Goal: Information Seeking & Learning: Learn about a topic

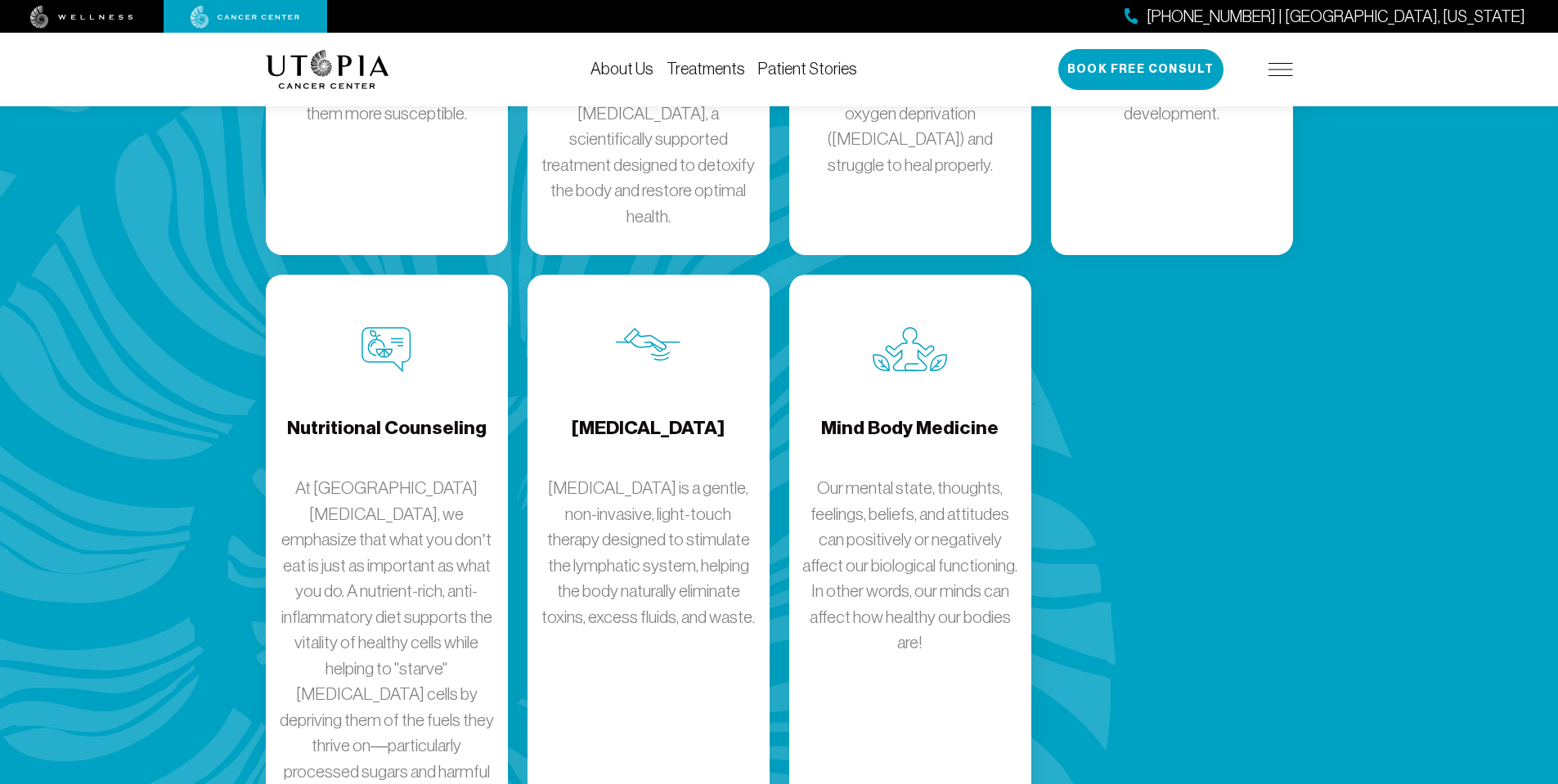
scroll to position [2645, 0]
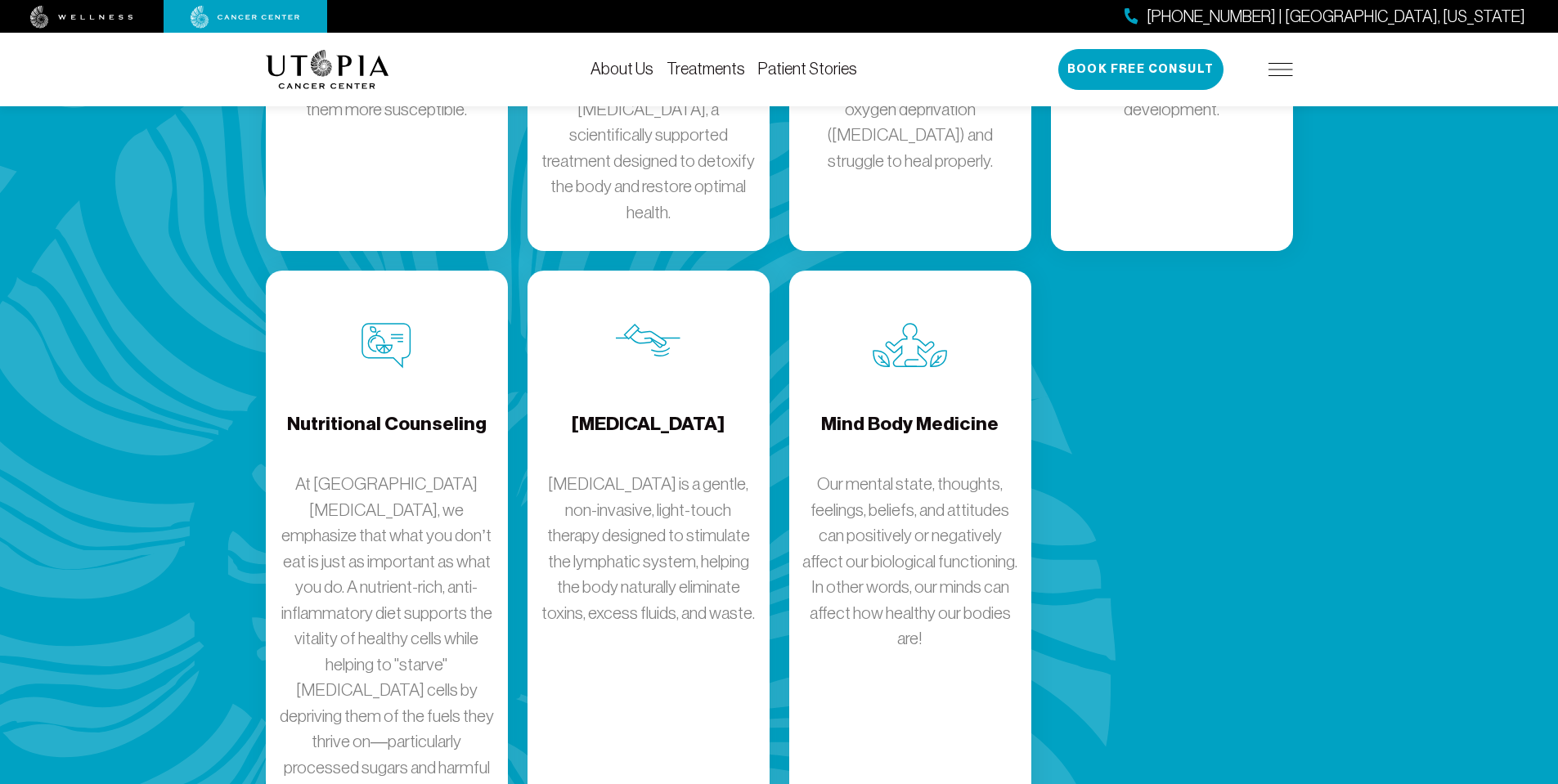
click at [442, 411] on h4 "Nutritional Counseling" at bounding box center [387, 437] width 200 height 53
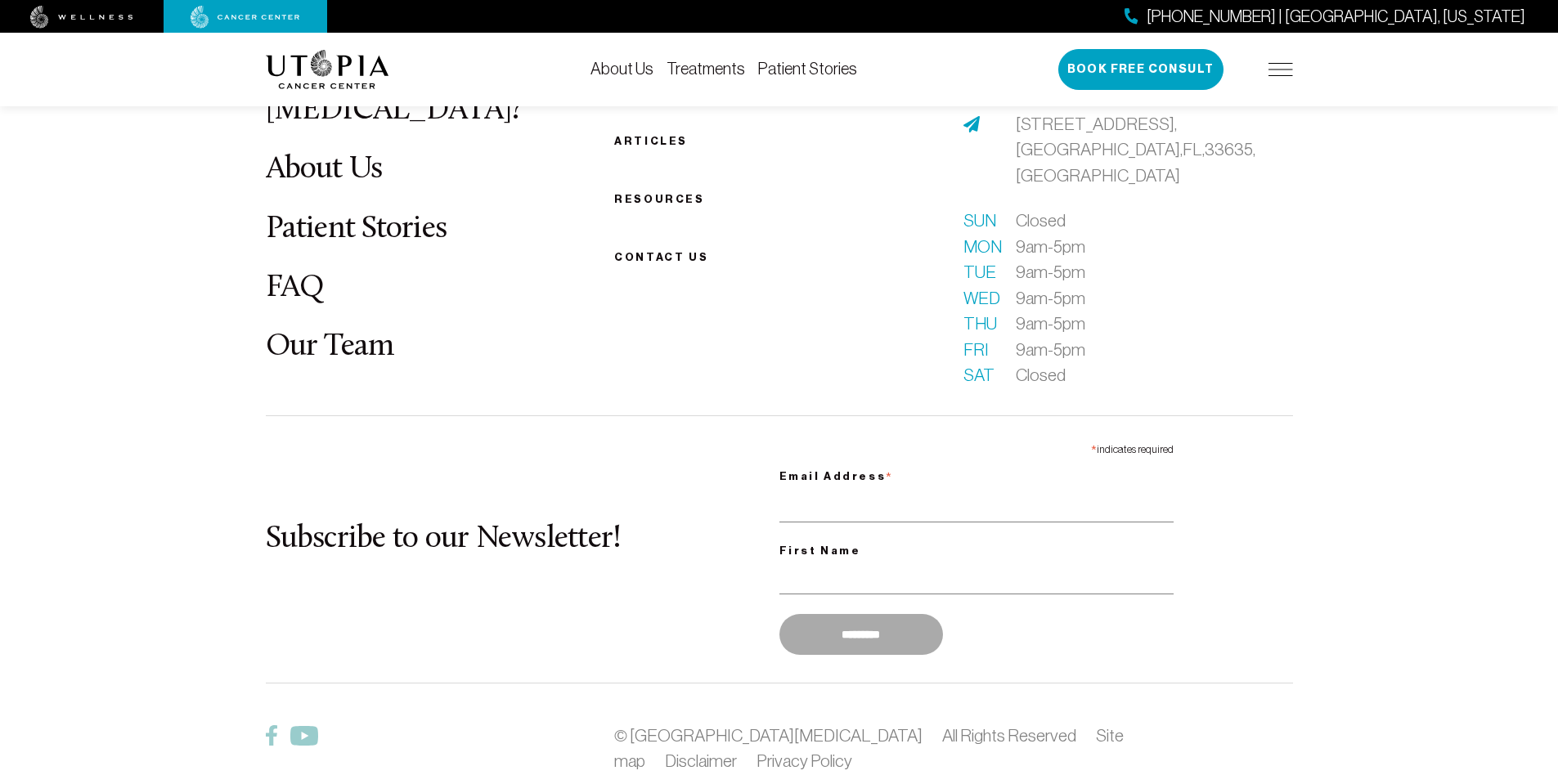
scroll to position [3918, 0]
click at [358, 330] on link "Our Team" at bounding box center [330, 346] width 128 height 32
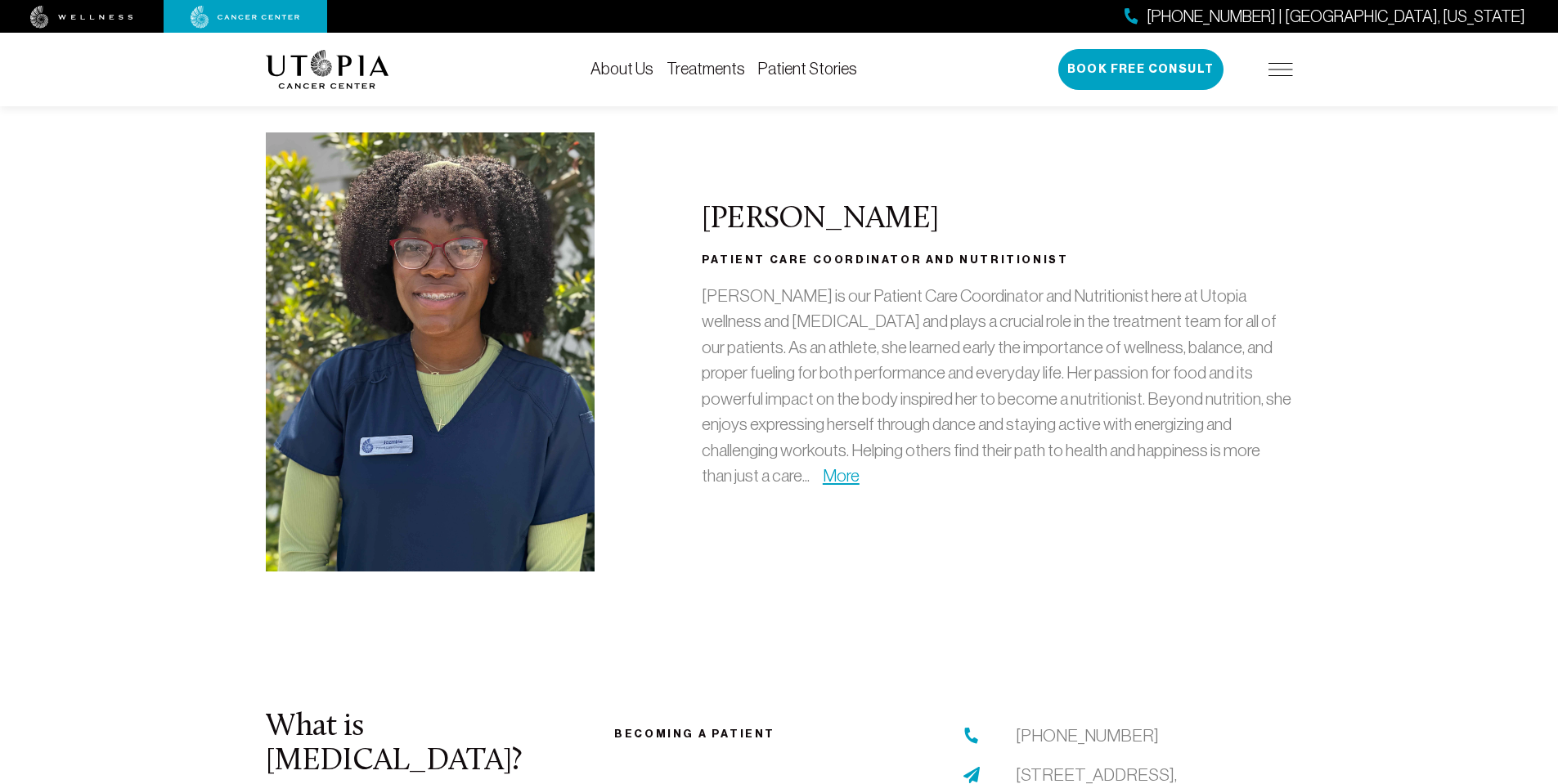
scroll to position [4751, 0]
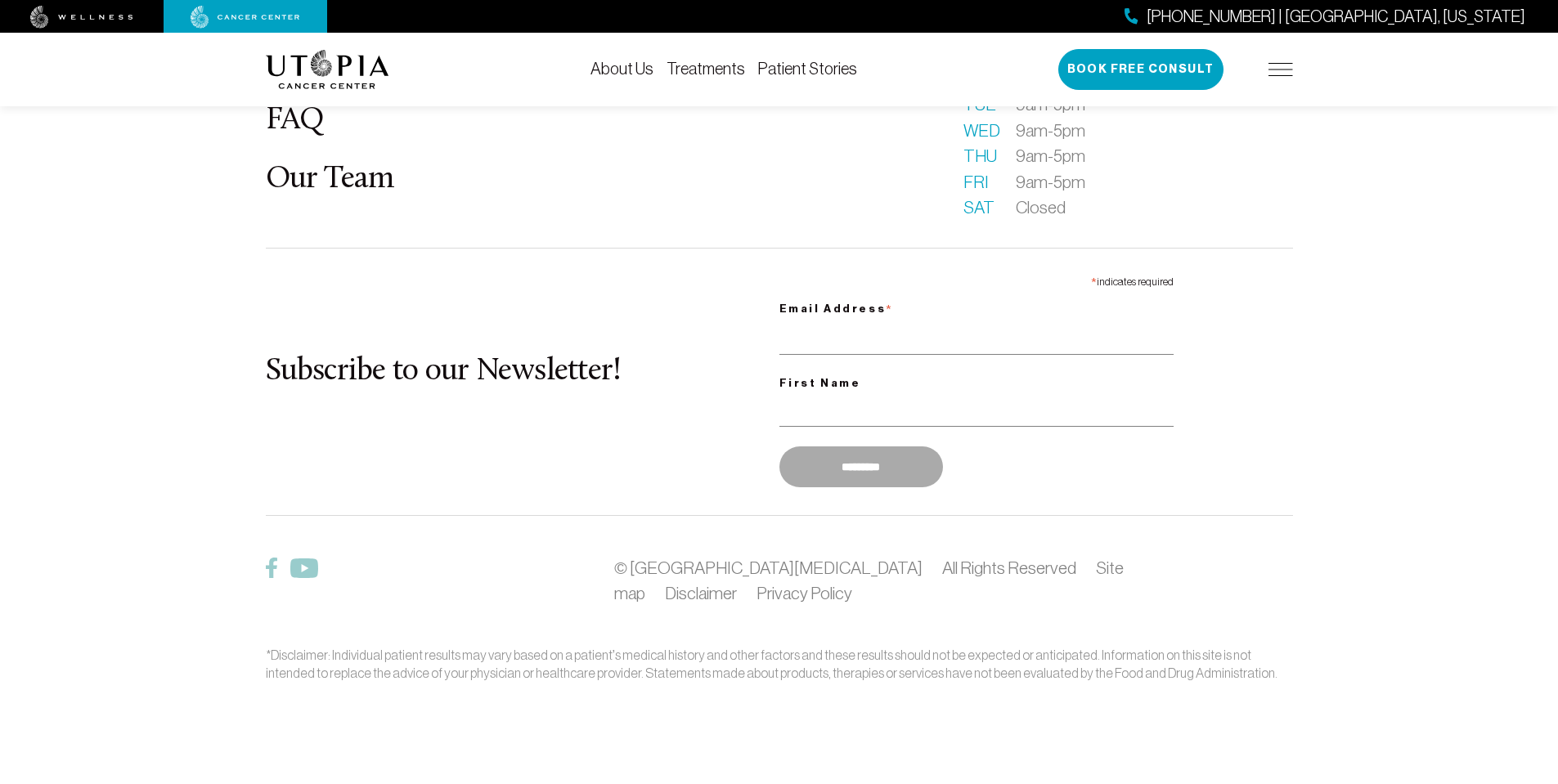
scroll to position [3918, 0]
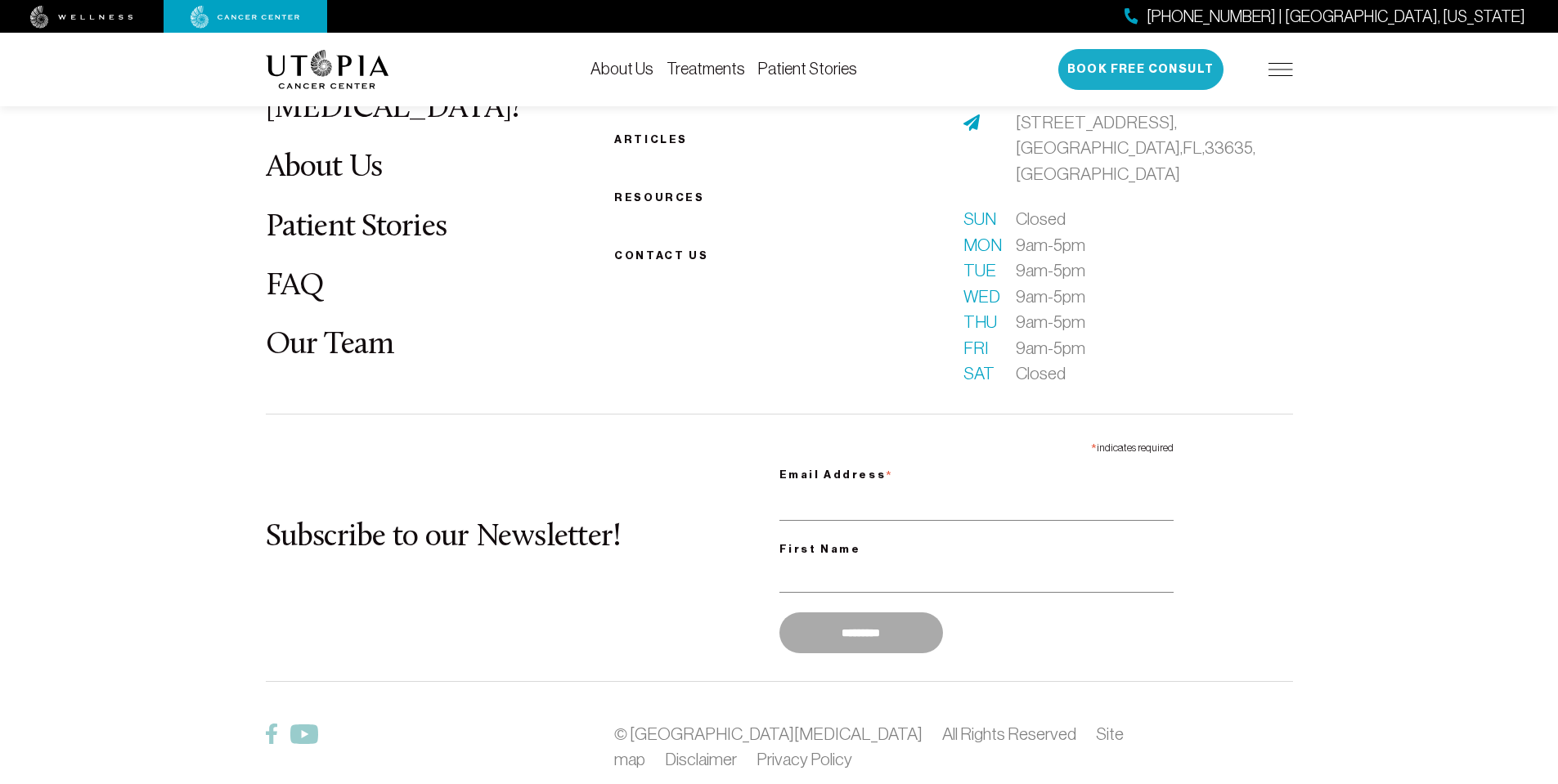
click at [1158, 79] on button "Book Free Consult" at bounding box center [1140, 69] width 165 height 41
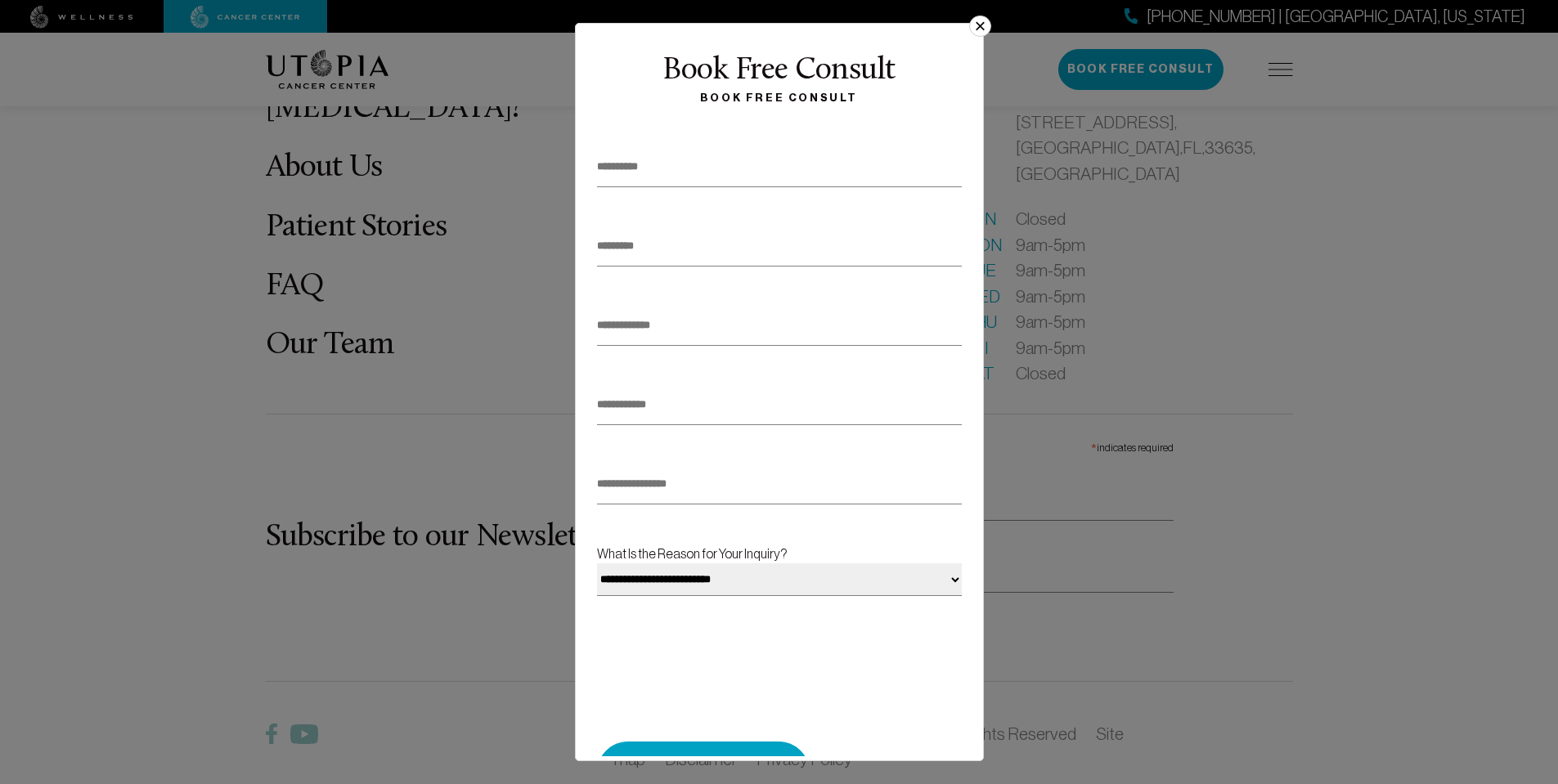
scroll to position [87, 0]
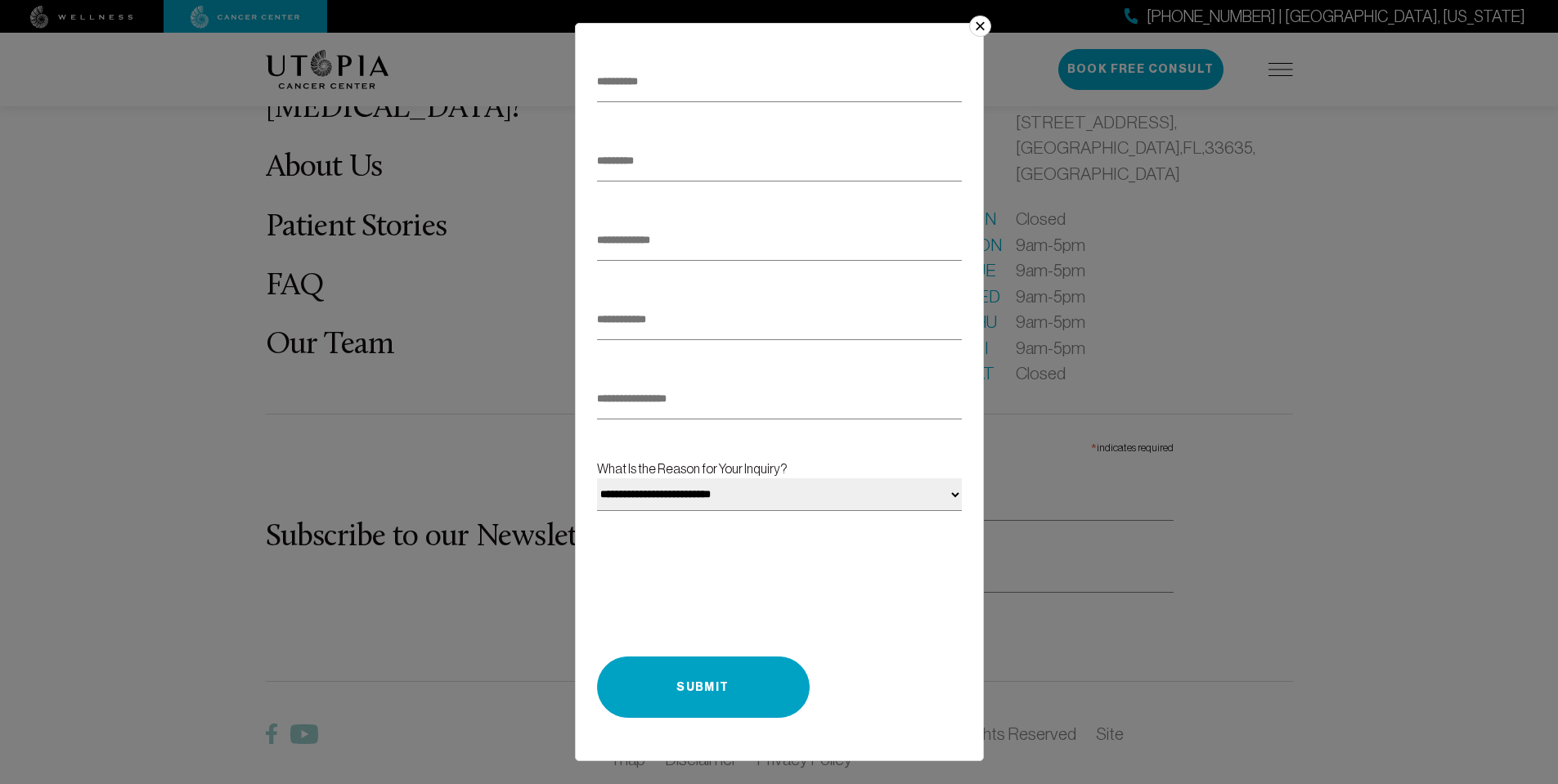
click at [980, 22] on button "×" at bounding box center [979, 26] width 21 height 21
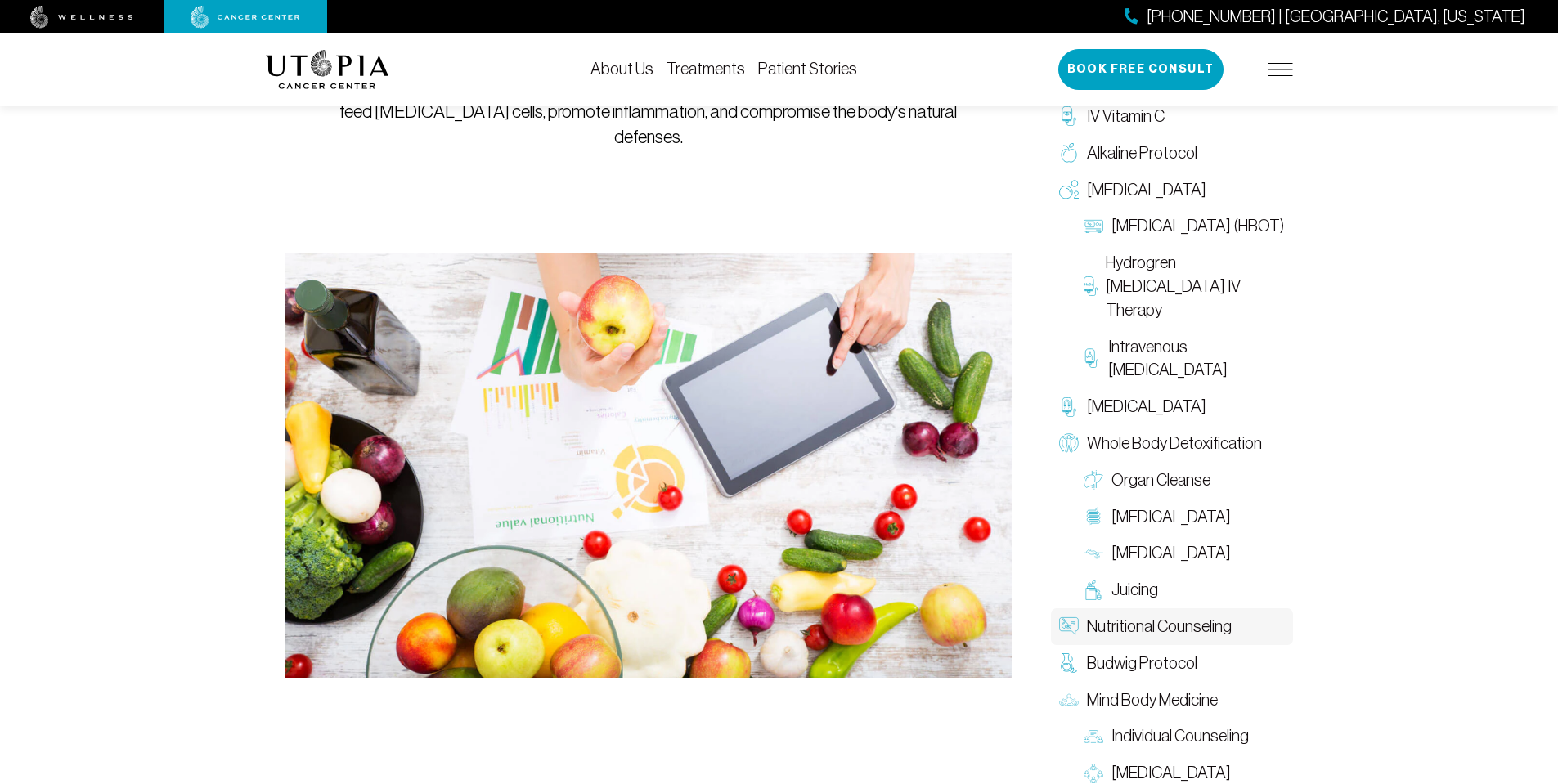
scroll to position [0, 0]
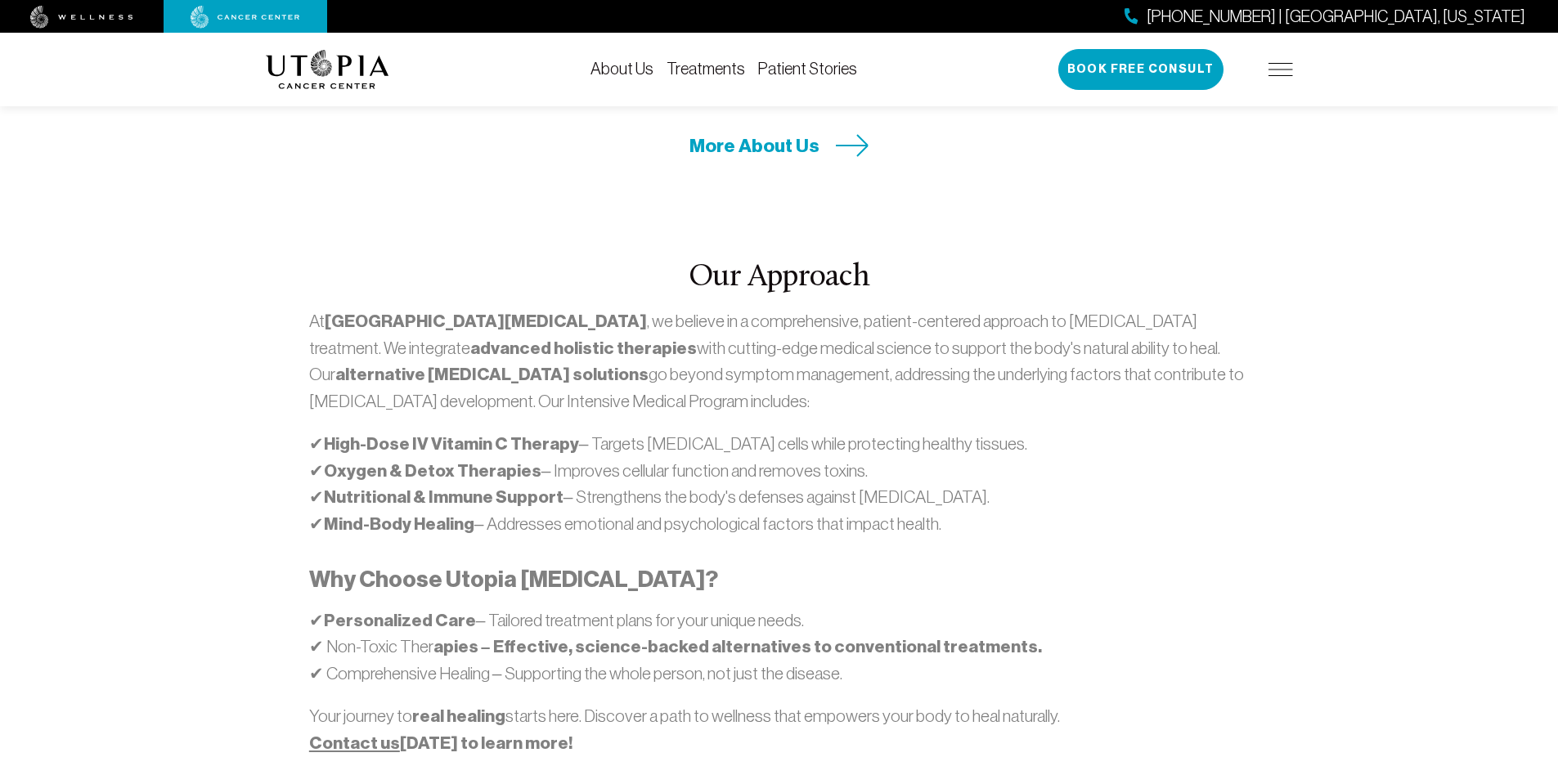
scroll to position [604, 0]
